Goal: Information Seeking & Learning: Learn about a topic

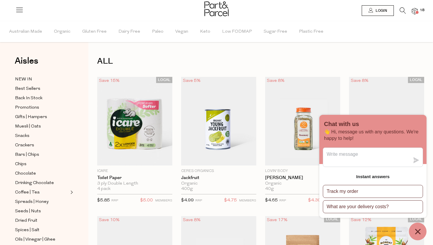
click at [17, 13] on icon at bounding box center [19, 10] width 8 height 8
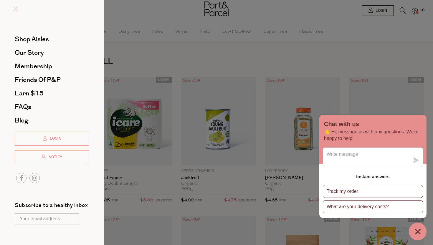
click at [17, 12] on link at bounding box center [15, 9] width 4 height 6
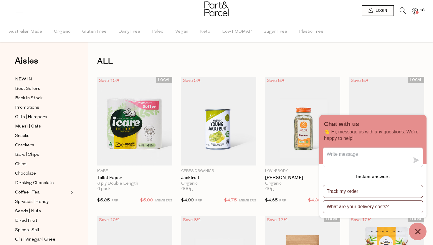
click at [22, 75] on div "Aisles Clear NEW IN Best Sellers Back In Stock Promotions Gifts | Hampers Muesl…" at bounding box center [44, 133] width 88 height 224
click at [22, 80] on span "NEW IN" at bounding box center [23, 79] width 17 height 7
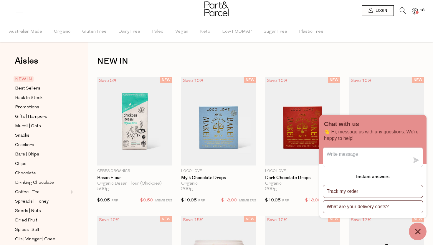
scroll to position [174, 0]
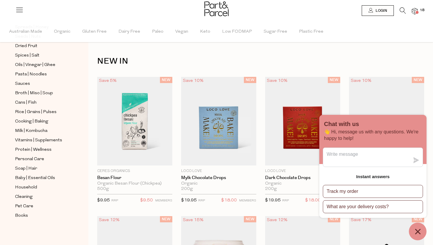
click at [17, 9] on icon at bounding box center [19, 10] width 8 height 8
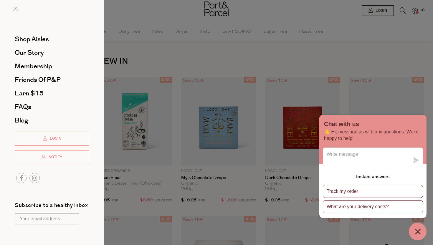
click at [128, 57] on div at bounding box center [216, 122] width 433 height 245
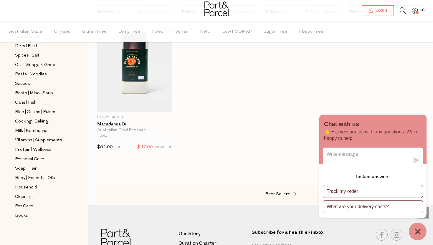
scroll to position [818, 0]
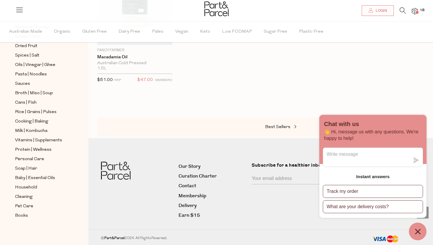
click at [413, 230] on icon "Chat window" at bounding box center [417, 231] width 9 height 9
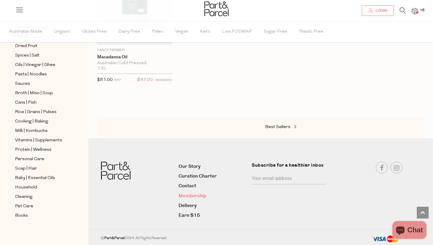
click at [195, 197] on link "Membership" at bounding box center [212, 196] width 69 height 8
